Goal: Browse casually

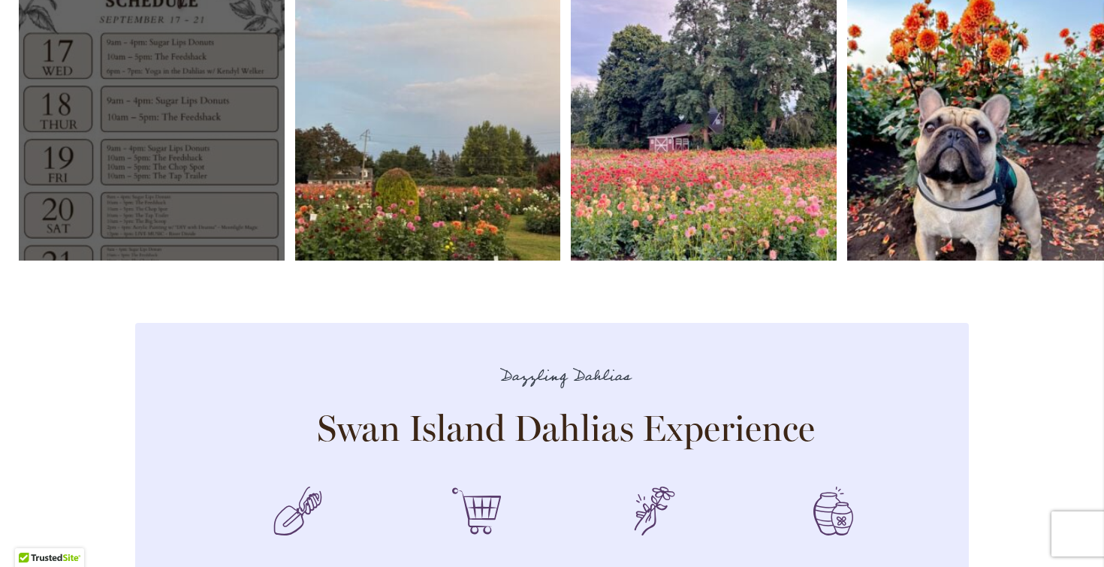
scroll to position [4346, 0]
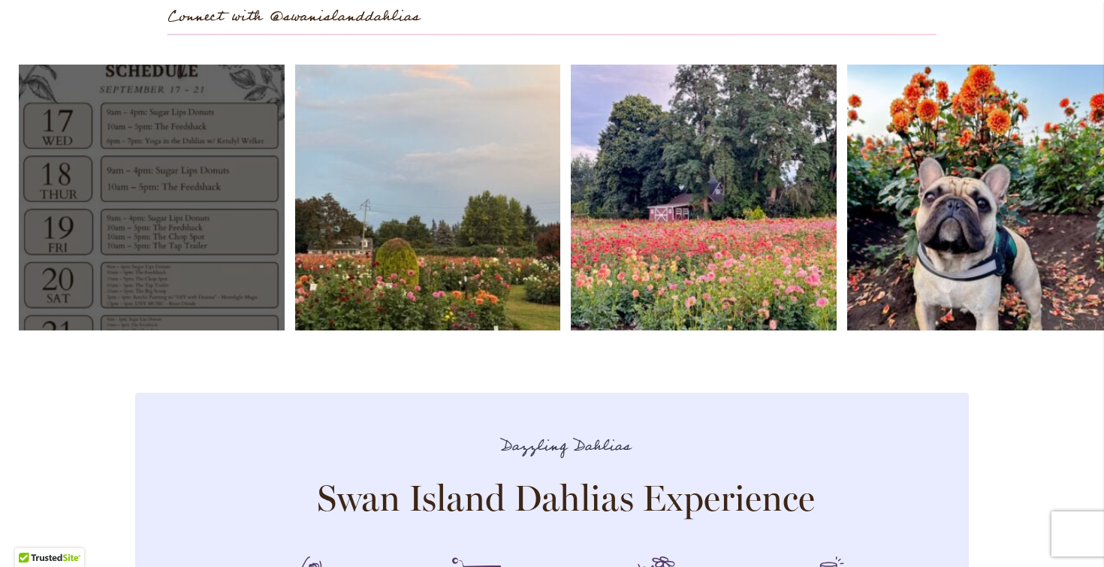
click at [194, 127] on link "Open" at bounding box center [152, 198] width 266 height 266
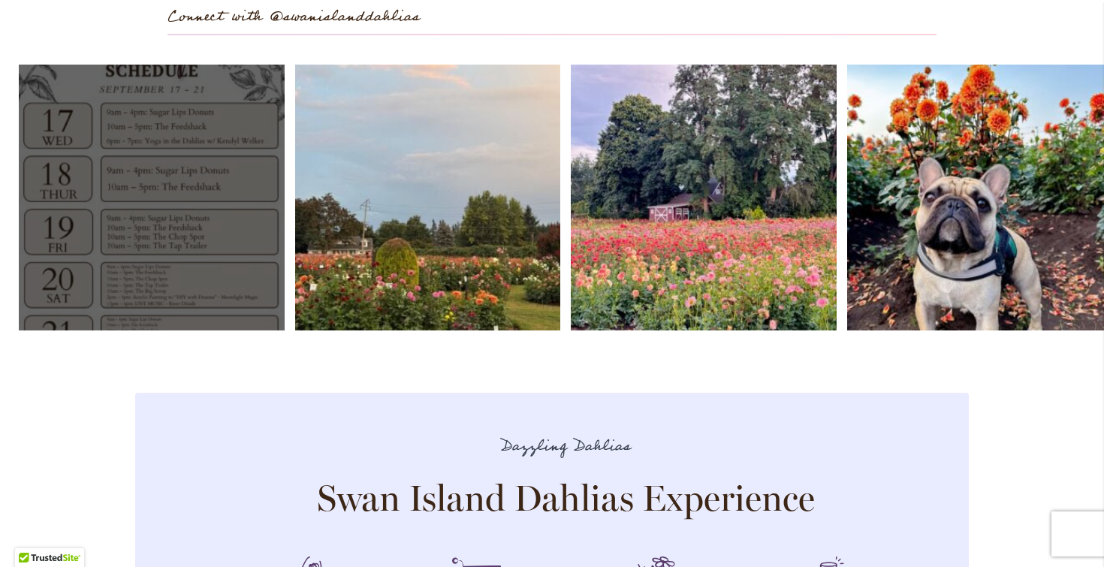
click at [139, 263] on link "Open" at bounding box center [152, 198] width 266 height 266
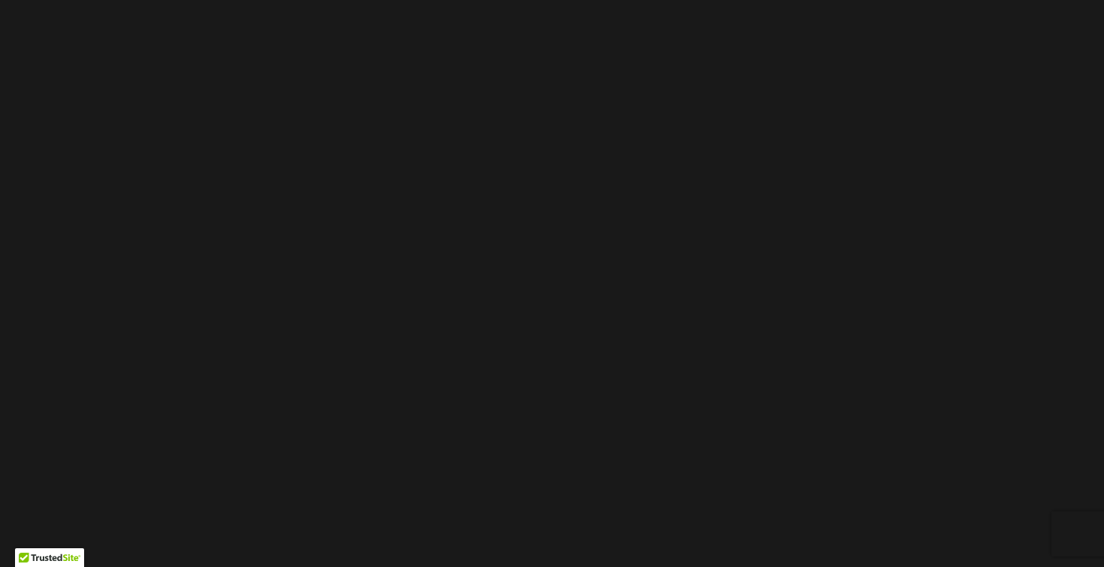
scroll to position [0, 0]
